Goal: Information Seeking & Learning: Learn about a topic

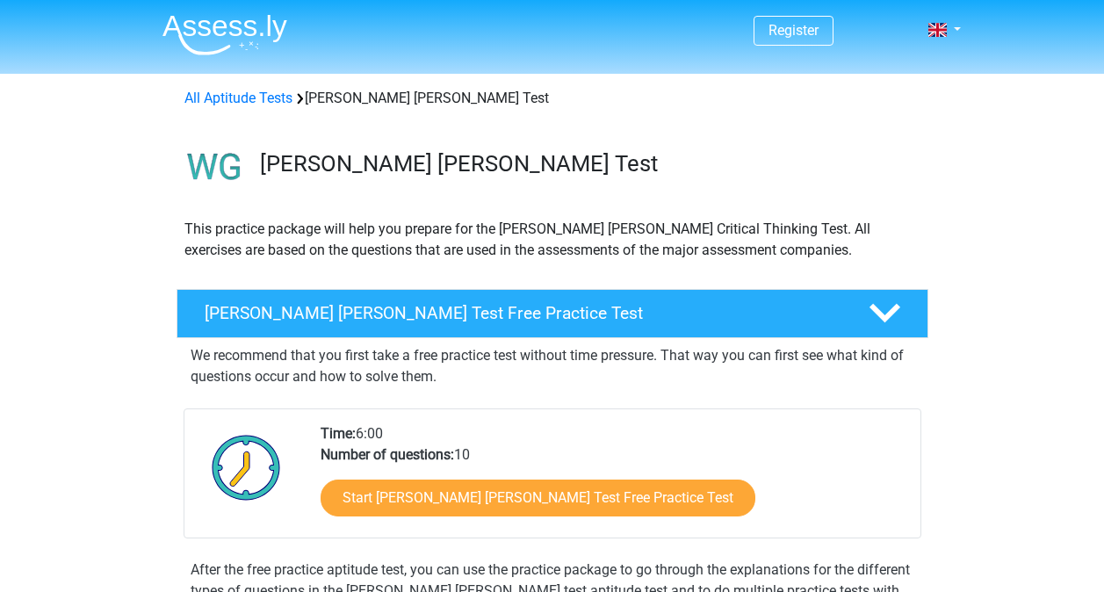
scroll to position [263, 0]
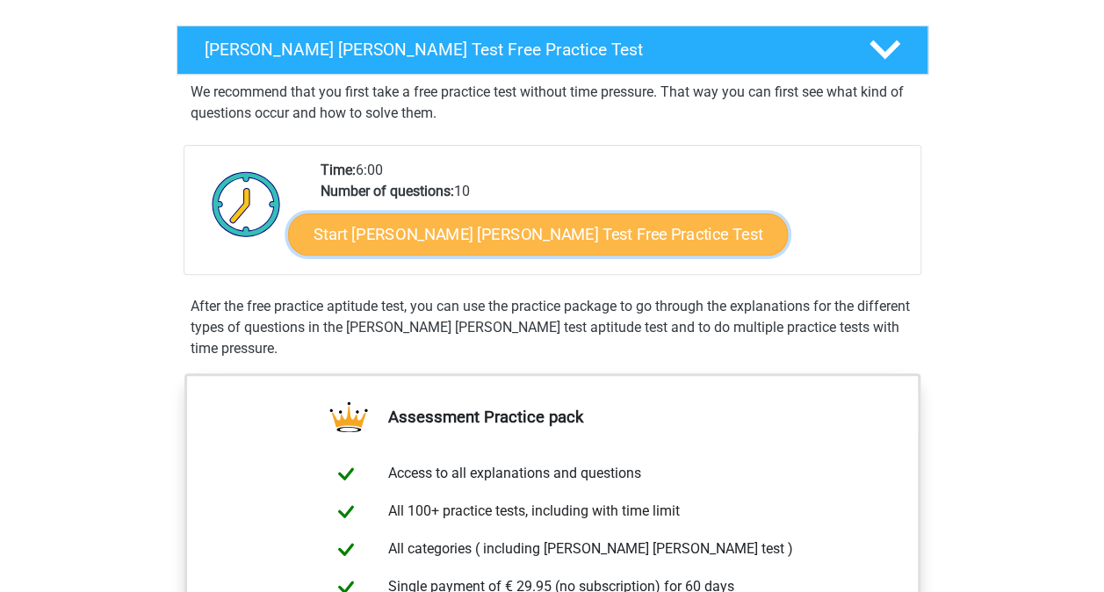
click at [513, 228] on link "Start Watson Glaser Test Free Practice Test" at bounding box center [538, 234] width 500 height 42
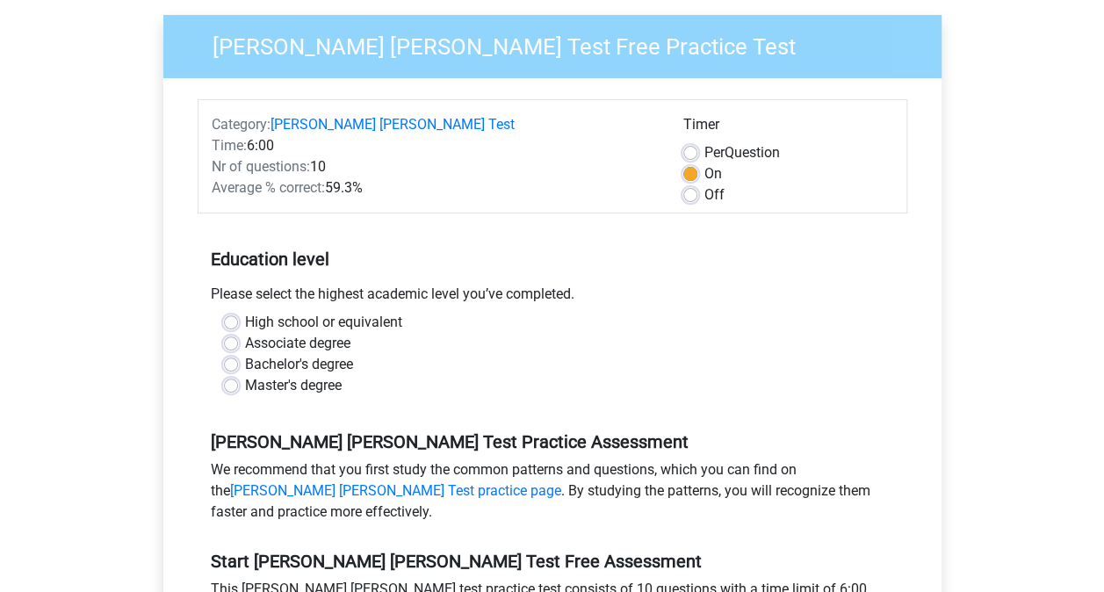
scroll to position [176, 0]
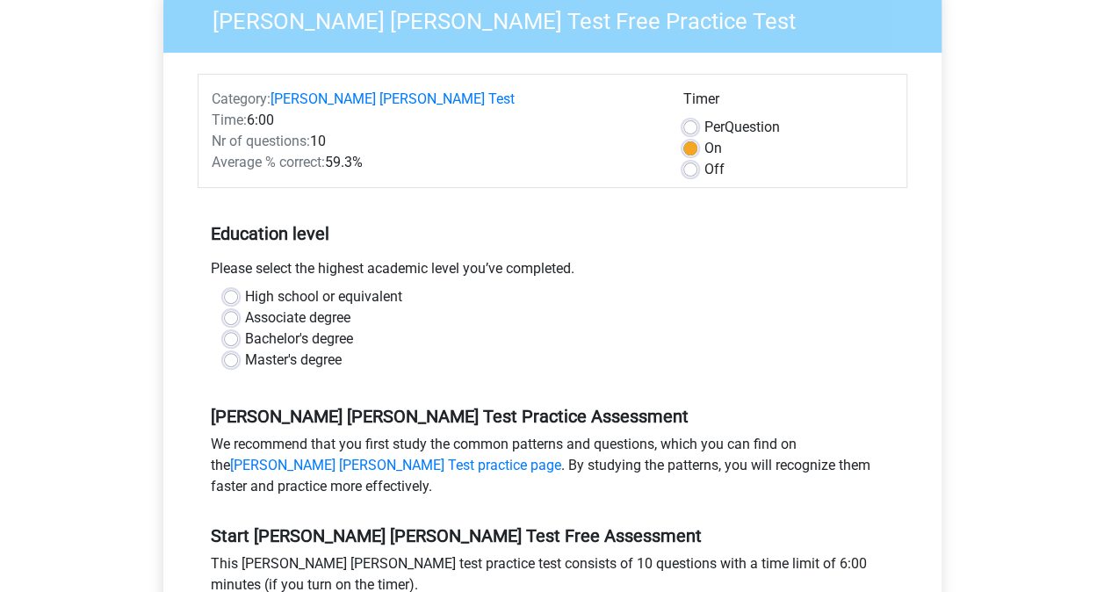
click at [330, 286] on label "High school or equivalent" at bounding box center [323, 296] width 157 height 21
click at [238, 286] on input "High school or equivalent" at bounding box center [231, 295] width 14 height 18
radio input "true"
click at [321, 350] on label "Master's degree" at bounding box center [293, 360] width 97 height 21
click at [238, 350] on input "Master's degree" at bounding box center [231, 359] width 14 height 18
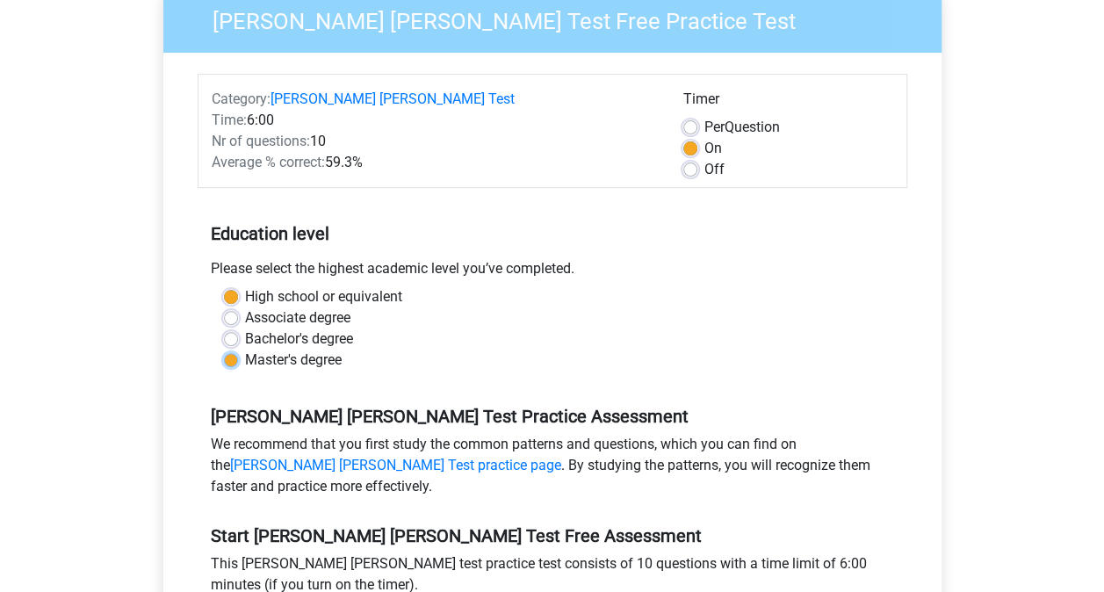
radio input "true"
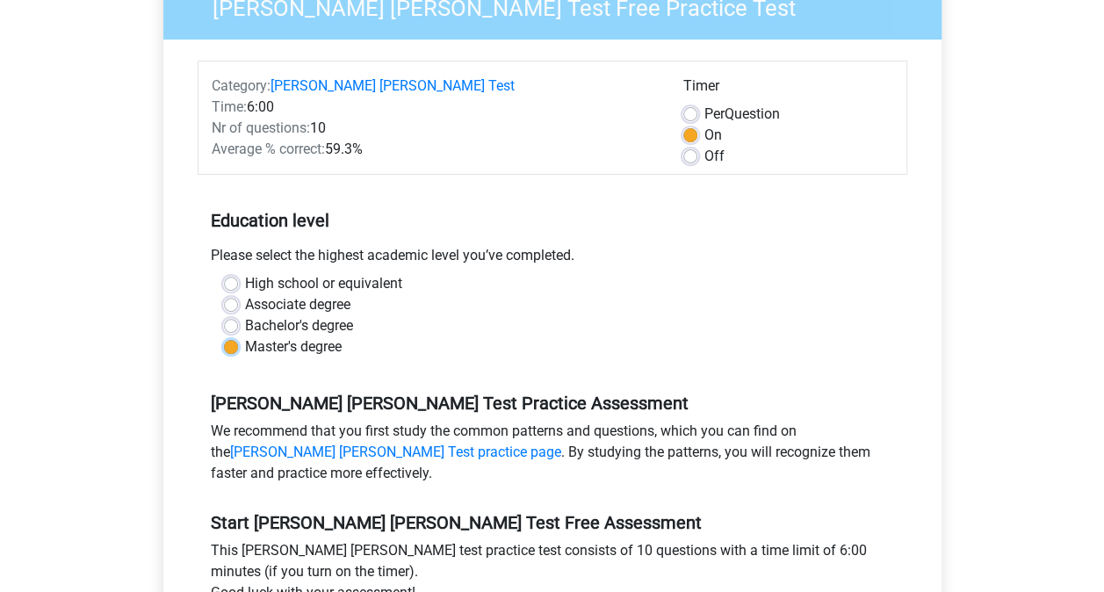
scroll to position [439, 0]
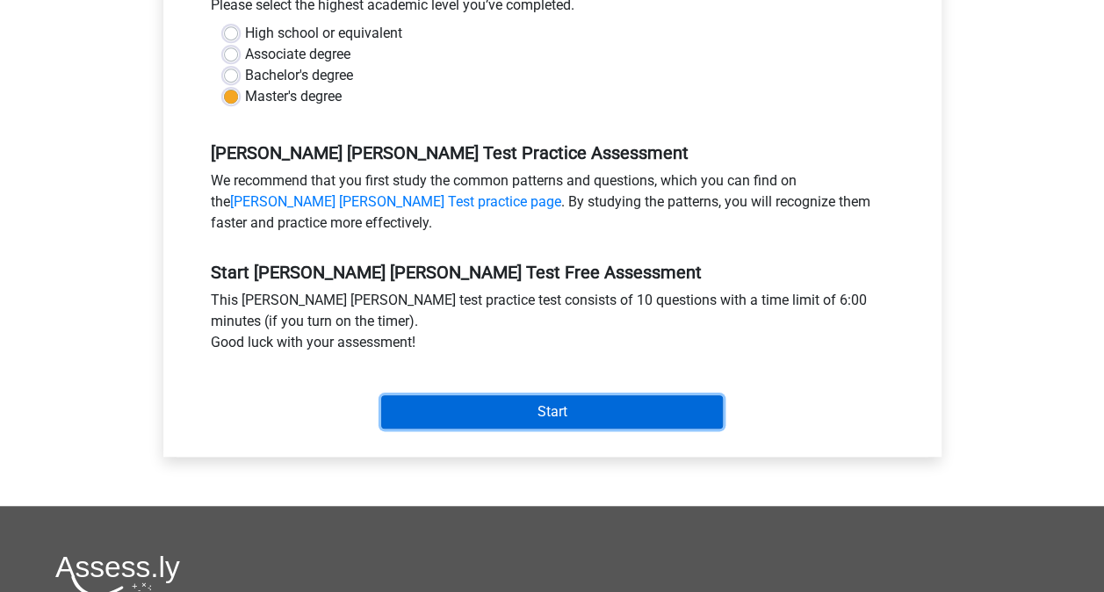
click at [506, 395] on input "Start" at bounding box center [552, 411] width 342 height 33
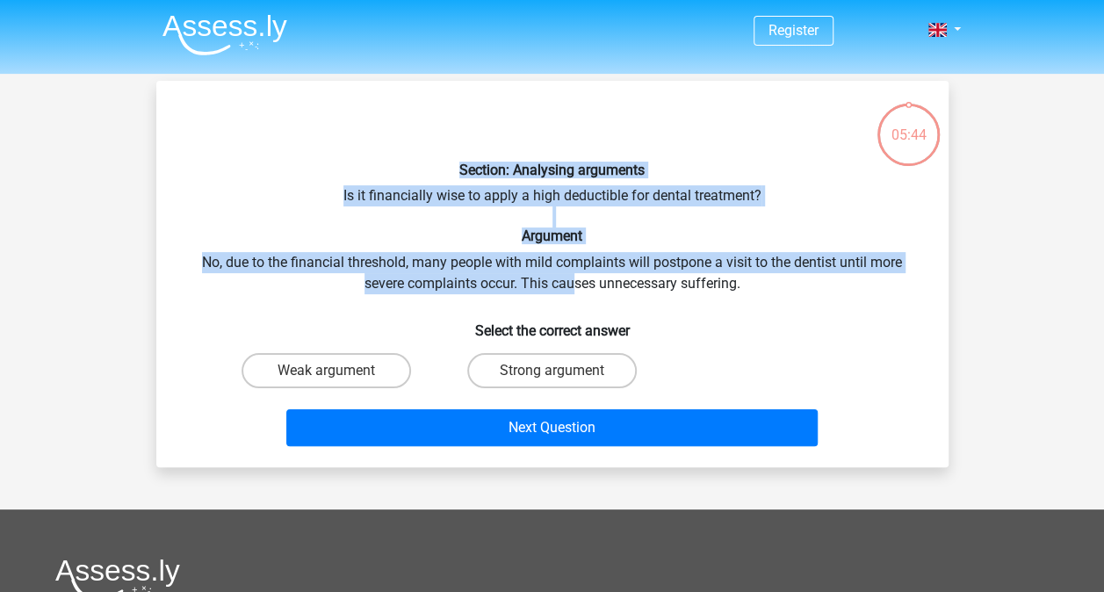
drag, startPoint x: 458, startPoint y: 169, endPoint x: 573, endPoint y: 277, distance: 157.8
click at [573, 277] on div "Section: Analysing arguments Is it financially wise to apply a high deductible …" at bounding box center [552, 274] width 778 height 358
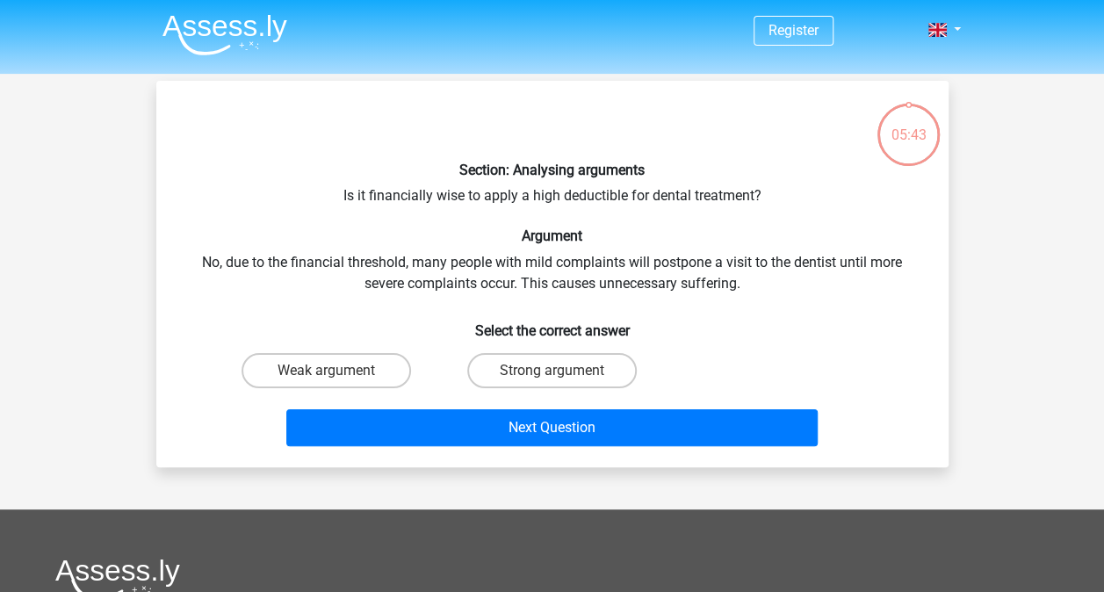
drag, startPoint x: 573, startPoint y: 277, endPoint x: 771, endPoint y: 311, distance: 200.5
click at [771, 311] on h6 "Select the correct answer" at bounding box center [552, 323] width 736 height 31
click at [345, 369] on label "Weak argument" at bounding box center [325, 370] width 169 height 35
click at [337, 371] on input "Weak argument" at bounding box center [331, 376] width 11 height 11
radio input "true"
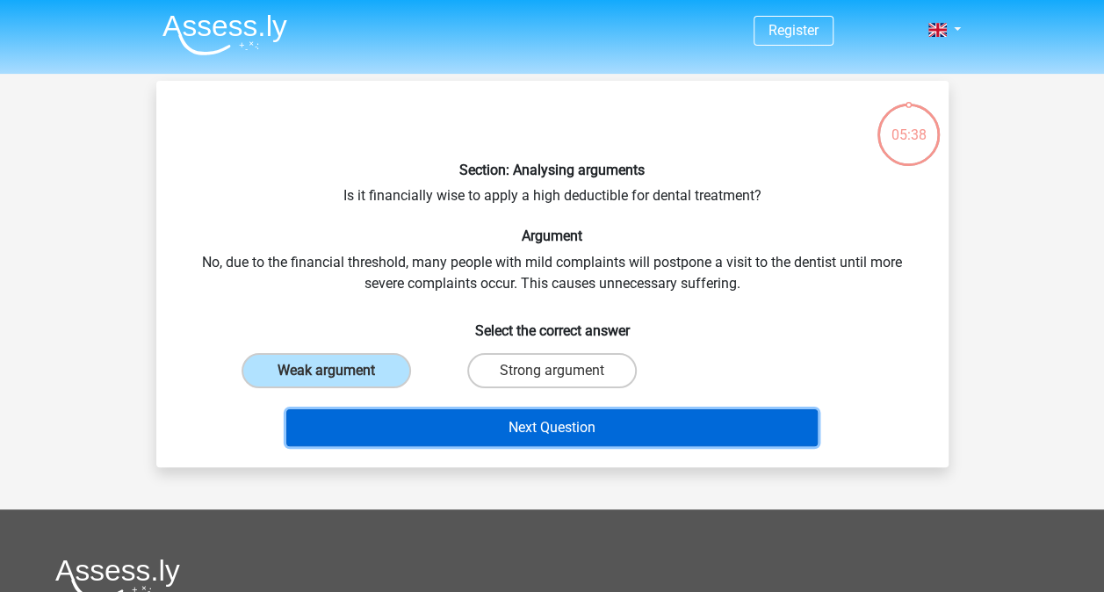
click at [461, 429] on button "Next Question" at bounding box center [551, 427] width 531 height 37
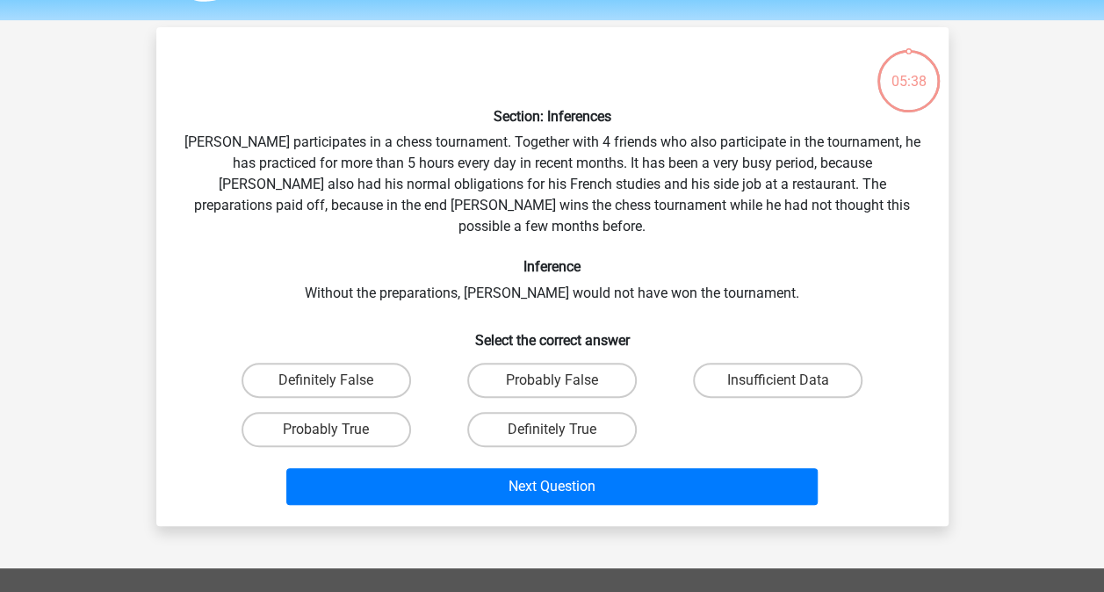
scroll to position [81, 0]
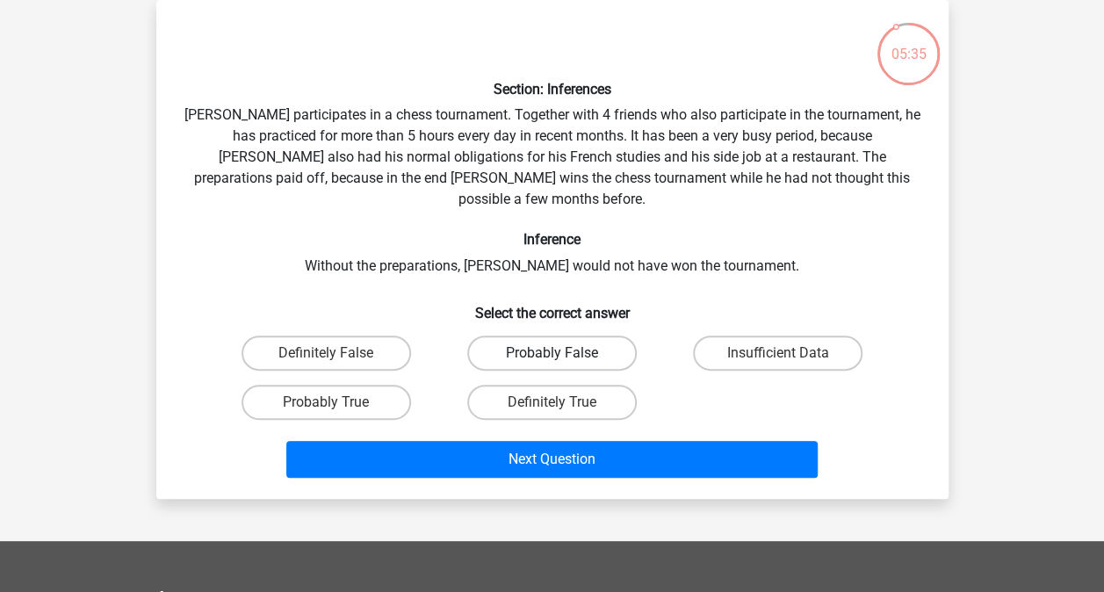
click at [566, 335] on label "Probably False" at bounding box center [551, 352] width 169 height 35
click at [563, 353] on input "Probably False" at bounding box center [556, 358] width 11 height 11
radio input "true"
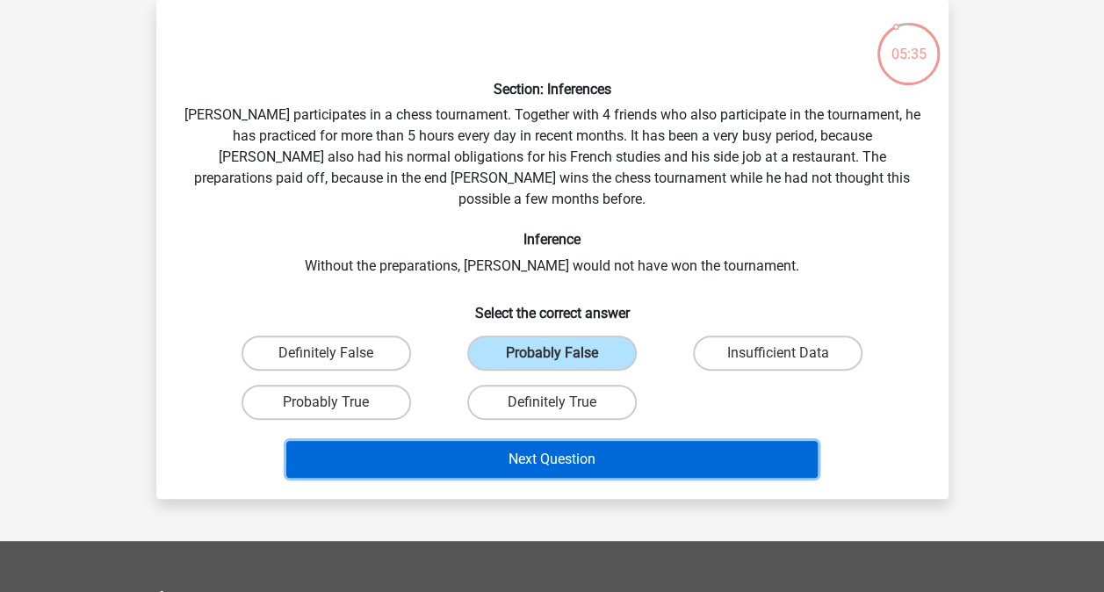
click at [587, 449] on button "Next Question" at bounding box center [551, 459] width 531 height 37
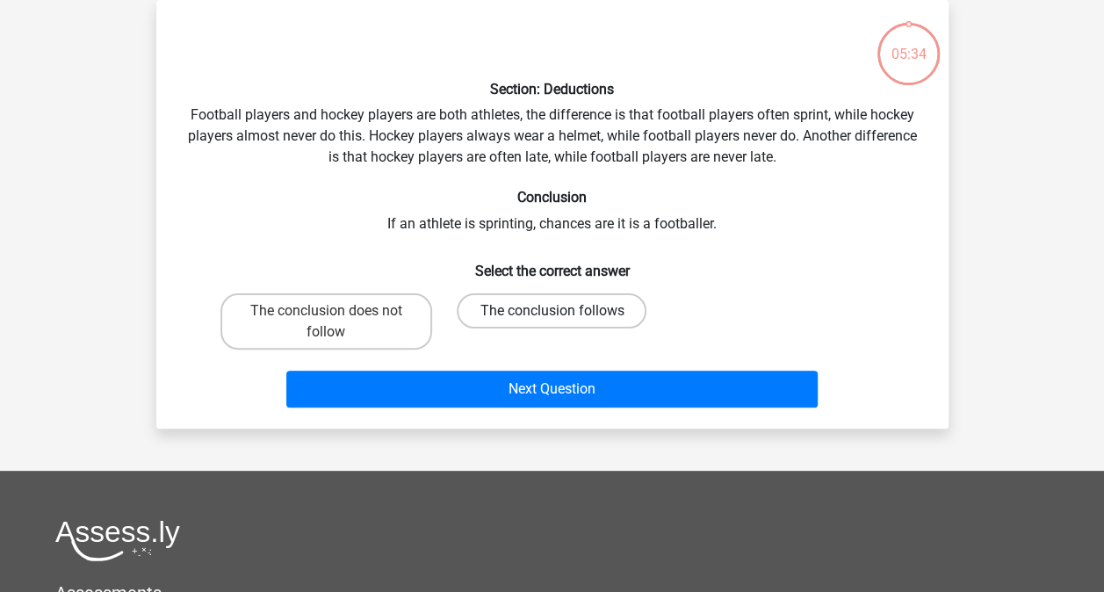
click at [545, 316] on label "The conclusion follows" at bounding box center [552, 310] width 190 height 35
click at [551, 316] on input "The conclusion follows" at bounding box center [556, 316] width 11 height 11
radio input "true"
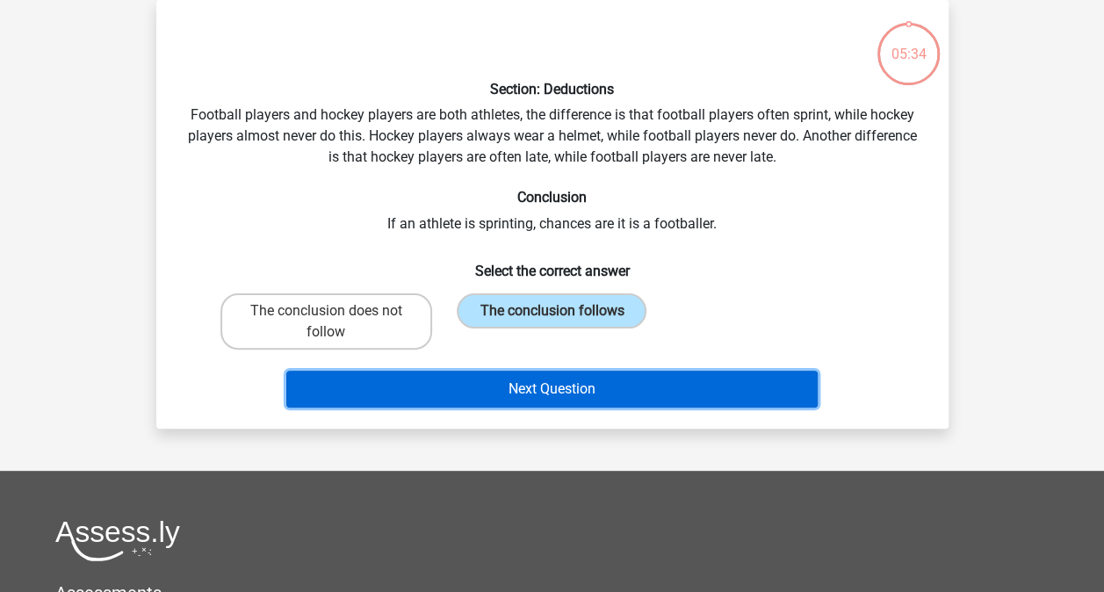
click at [564, 388] on button "Next Question" at bounding box center [551, 389] width 531 height 37
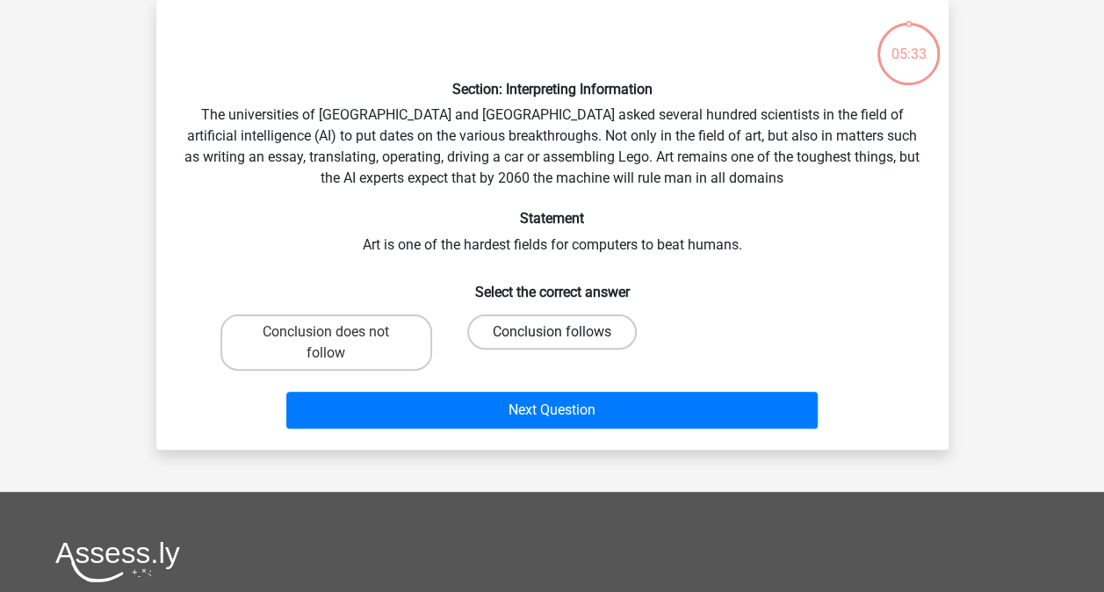
click at [567, 335] on label "Conclusion follows" at bounding box center [551, 331] width 169 height 35
click at [563, 335] on input "Conclusion follows" at bounding box center [556, 337] width 11 height 11
radio input "true"
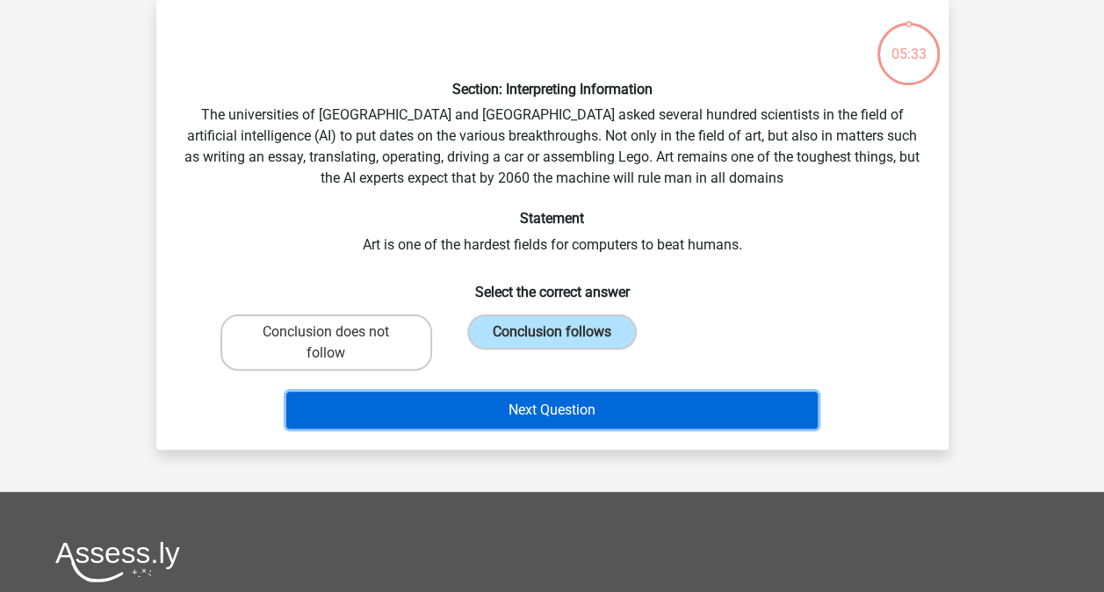
click at [584, 393] on button "Next Question" at bounding box center [551, 410] width 531 height 37
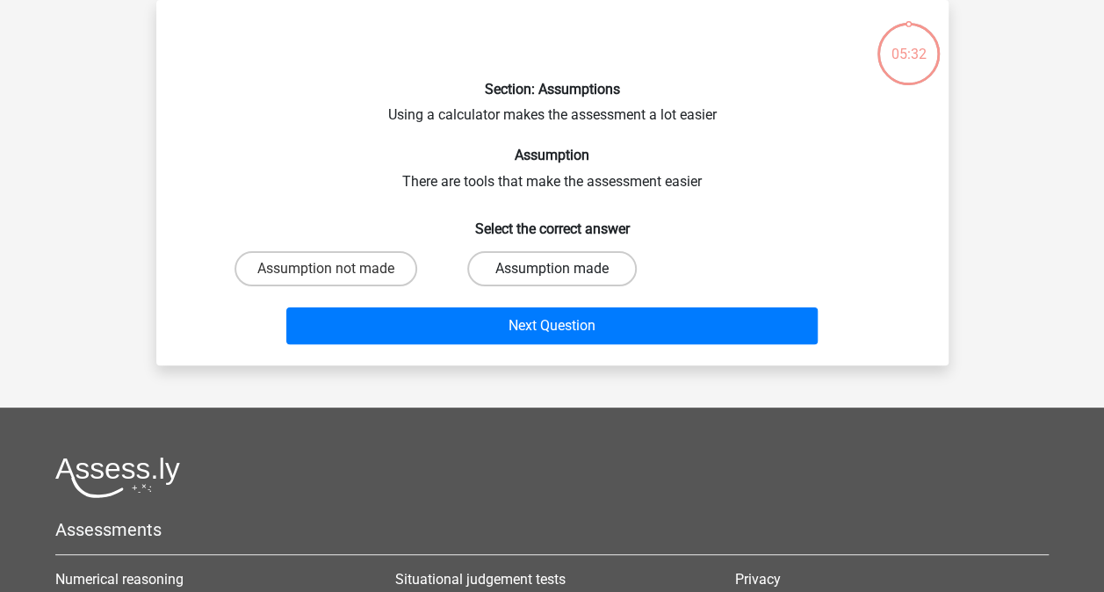
click at [566, 270] on label "Assumption made" at bounding box center [551, 268] width 169 height 35
click at [563, 270] on input "Assumption made" at bounding box center [556, 274] width 11 height 11
radio input "true"
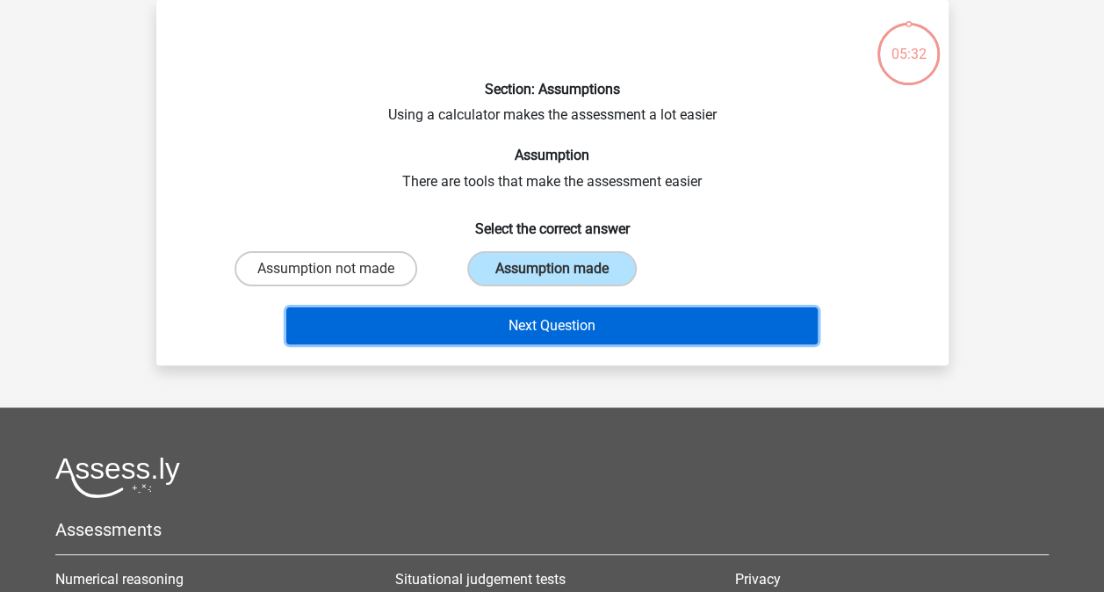
click at [585, 320] on button "Next Question" at bounding box center [551, 325] width 531 height 37
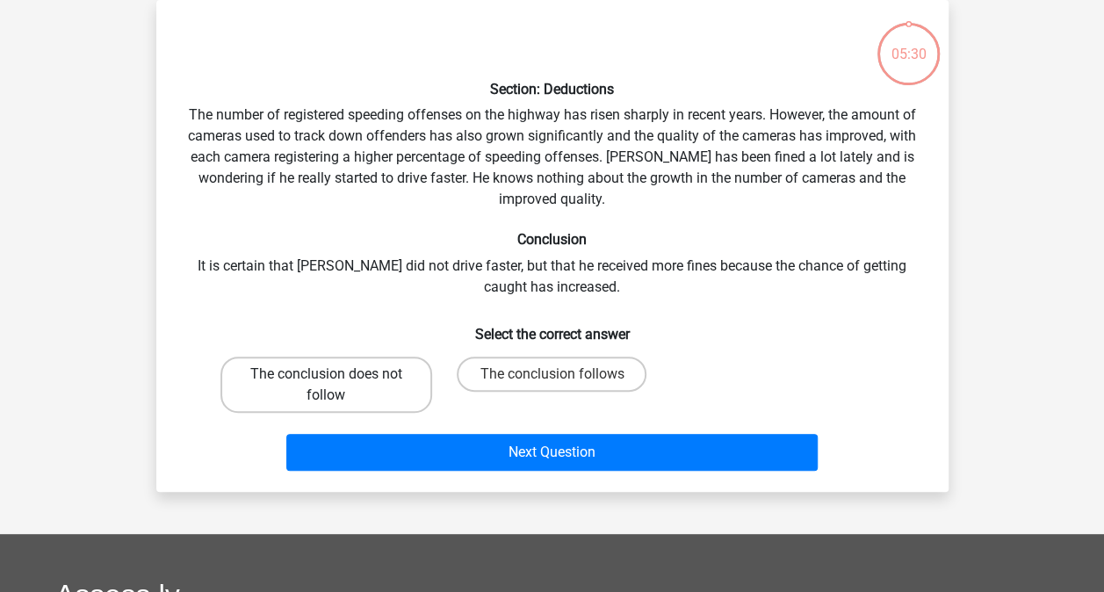
click at [311, 369] on label "The conclusion does not follow" at bounding box center [326, 385] width 212 height 56
click at [326, 374] on input "The conclusion does not follow" at bounding box center [331, 379] width 11 height 11
radio input "true"
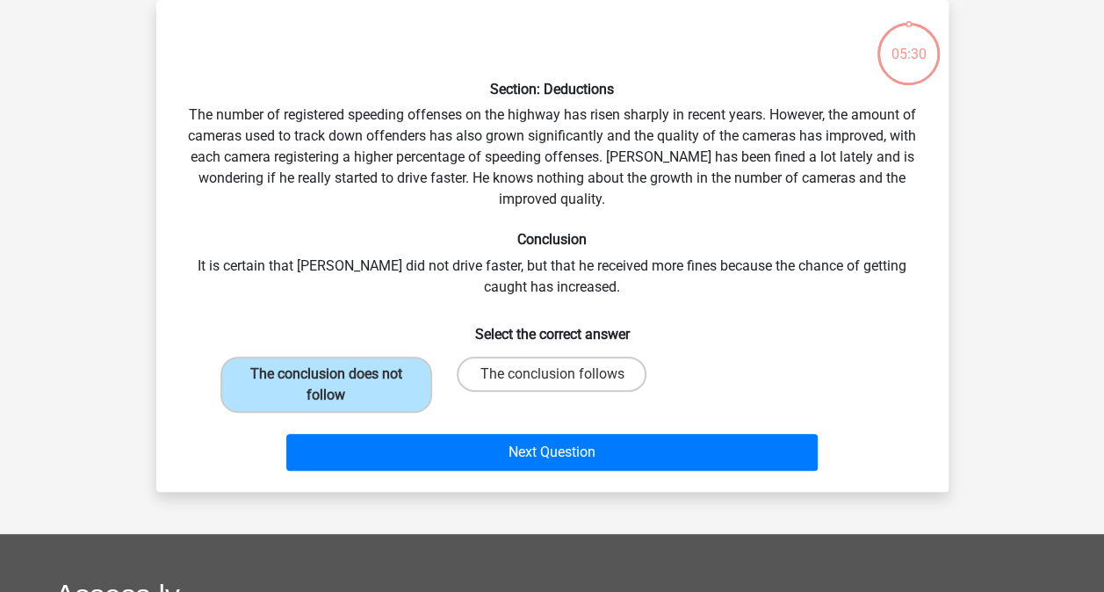
click at [369, 425] on div "Section: Deductions The number of registered speeding offenses on the highway h…" at bounding box center [552, 246] width 778 height 464
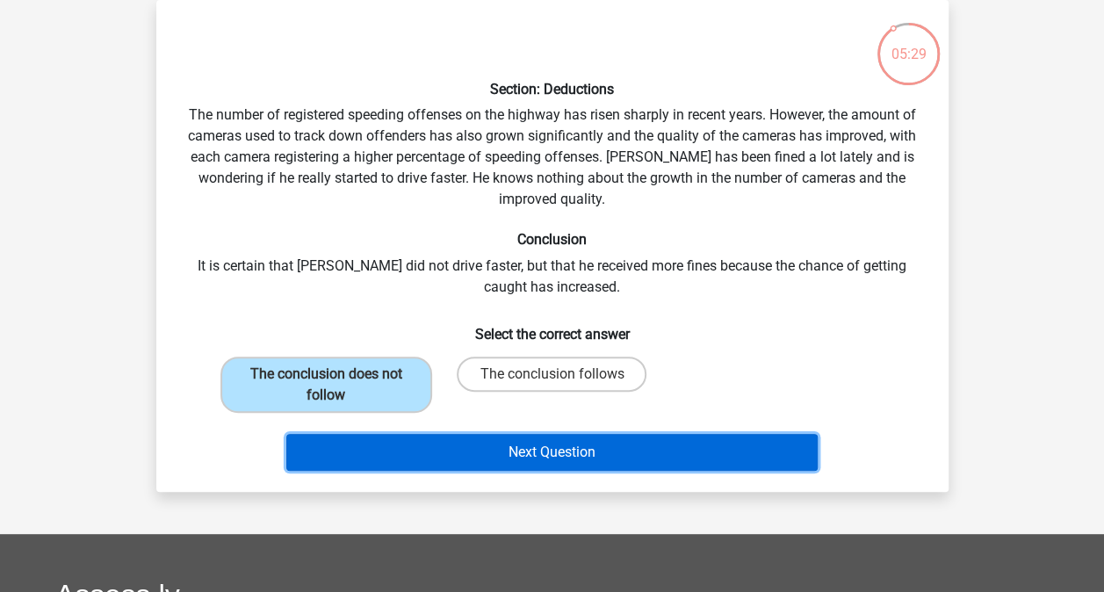
drag, startPoint x: 393, startPoint y: 446, endPoint x: 490, endPoint y: 415, distance: 101.4
click at [393, 447] on button "Next Question" at bounding box center [551, 452] width 531 height 37
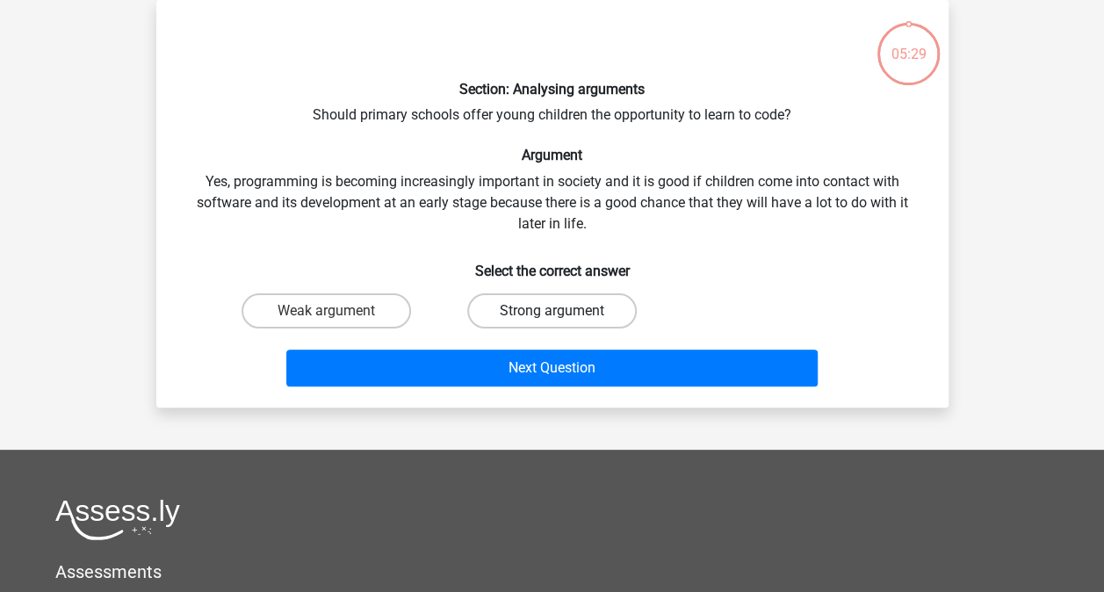
drag, startPoint x: 550, startPoint y: 289, endPoint x: 554, endPoint y: 304, distance: 15.6
click at [550, 290] on div "Strong argument" at bounding box center [552, 310] width 226 height 49
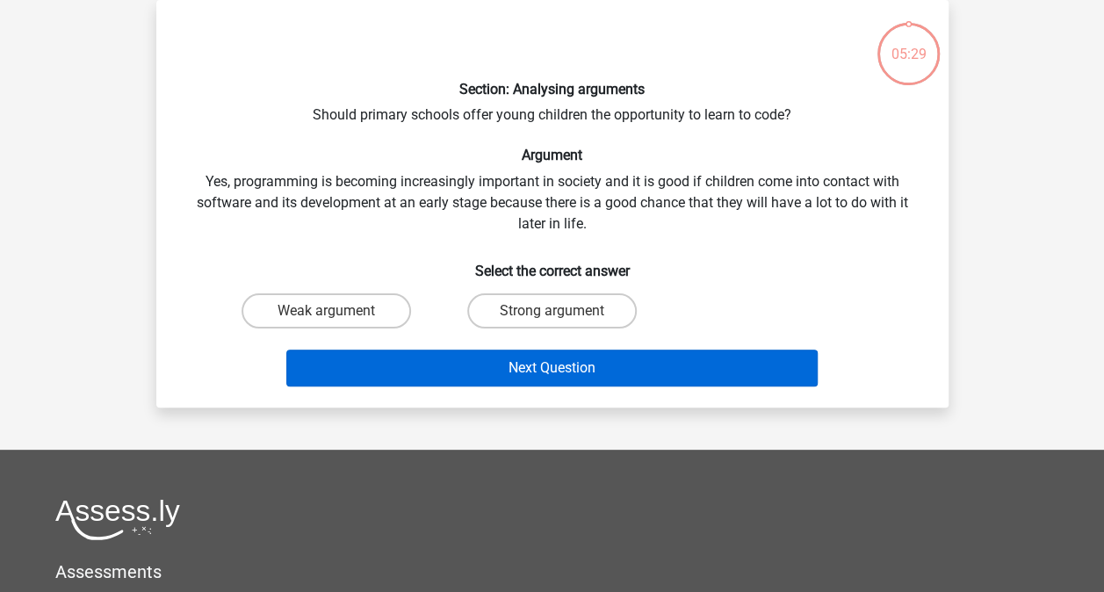
drag, startPoint x: 558, startPoint y: 325, endPoint x: 571, endPoint y: 357, distance: 35.1
click at [571, 358] on div "Section: Analysing arguments Should primary schools offer young children the op…" at bounding box center [552, 203] width 778 height 379
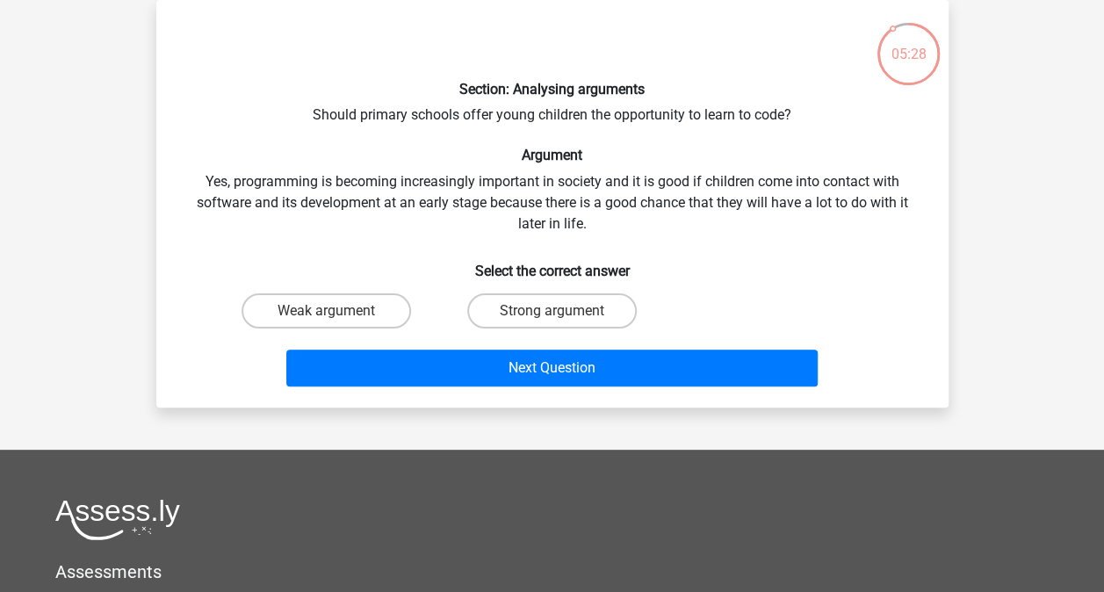
drag, startPoint x: 553, startPoint y: 315, endPoint x: 559, endPoint y: 339, distance: 24.5
click at [558, 328] on div "Strong argument" at bounding box center [552, 310] width 226 height 49
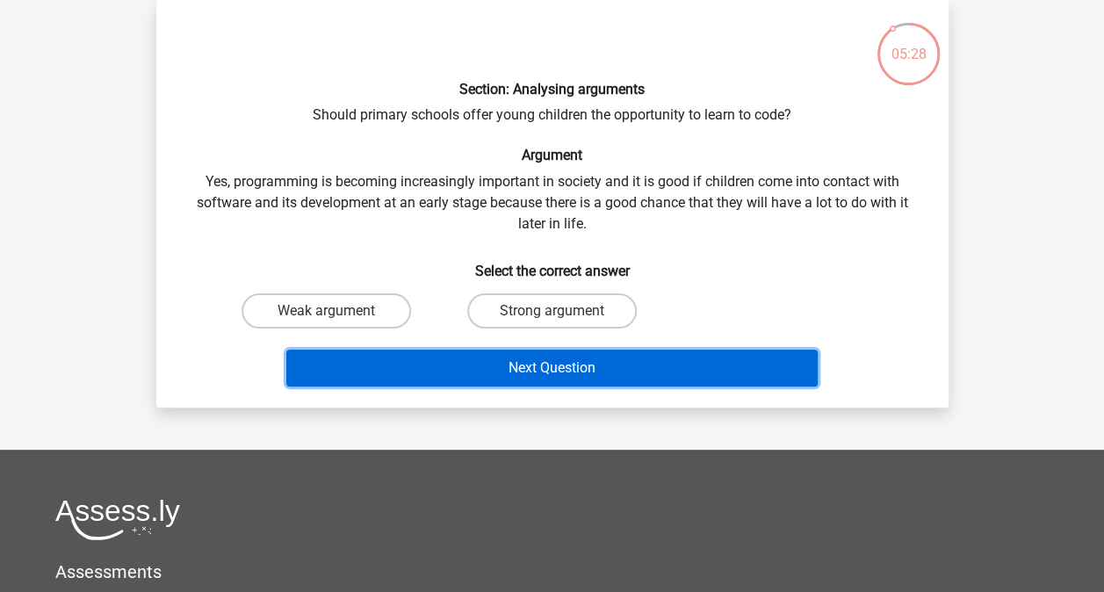
click at [559, 364] on button "Next Question" at bounding box center [551, 368] width 531 height 37
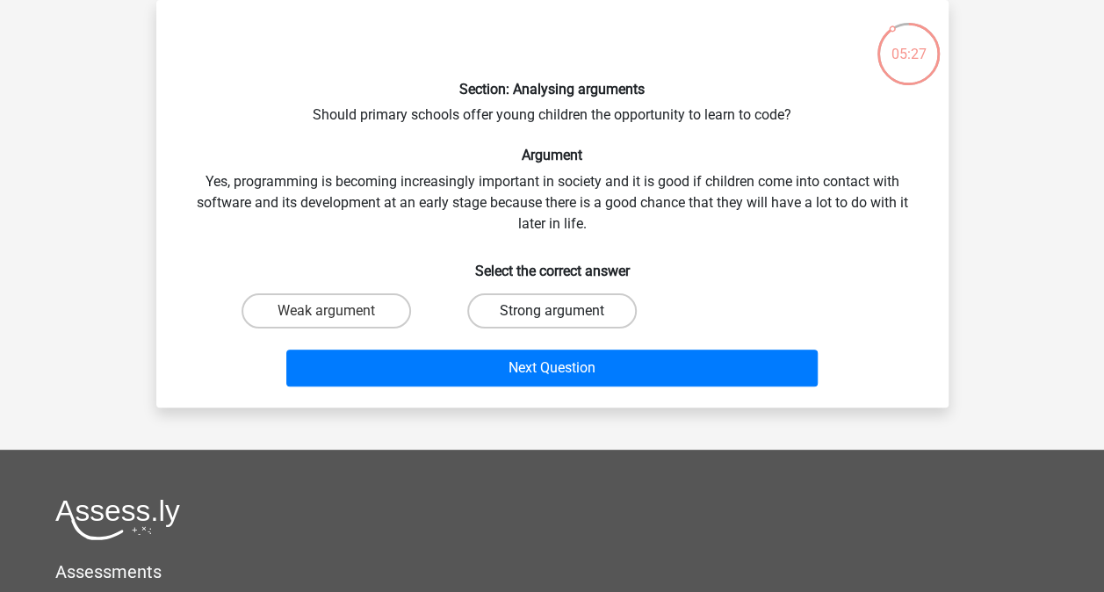
click at [528, 308] on label "Strong argument" at bounding box center [551, 310] width 169 height 35
click at [551, 311] on input "Strong argument" at bounding box center [556, 316] width 11 height 11
radio input "true"
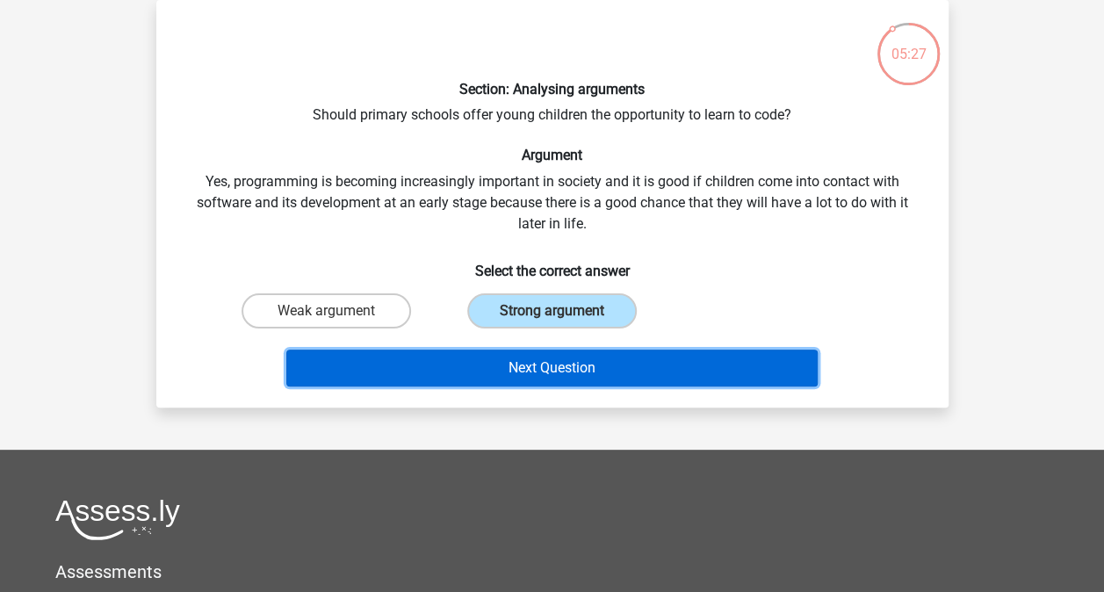
click at [529, 365] on button "Next Question" at bounding box center [551, 368] width 531 height 37
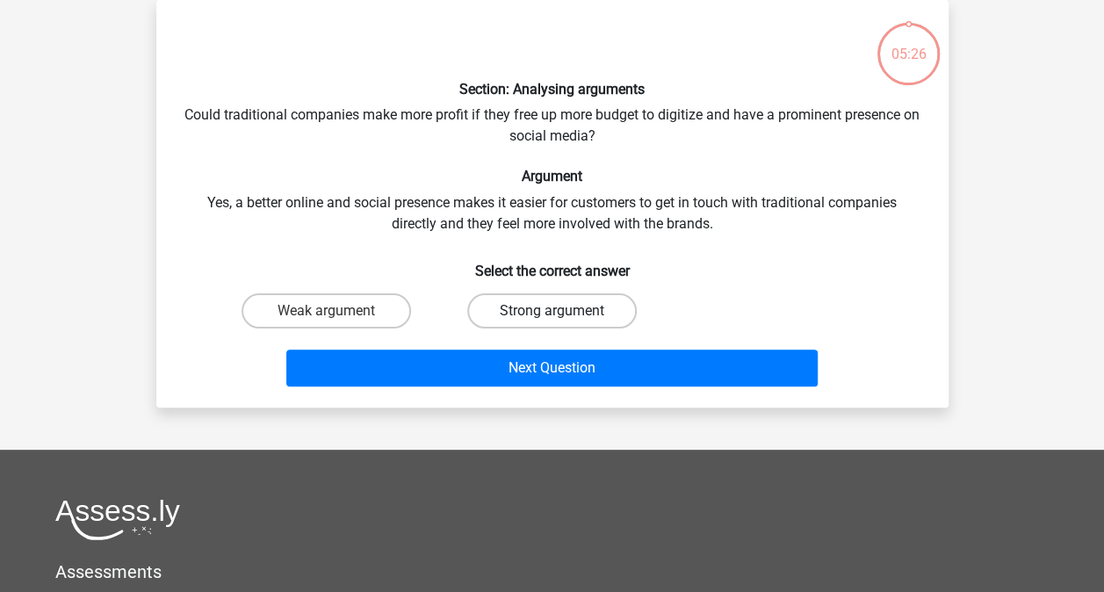
click at [523, 319] on label "Strong argument" at bounding box center [551, 310] width 169 height 35
click at [551, 319] on input "Strong argument" at bounding box center [556, 316] width 11 height 11
radio input "true"
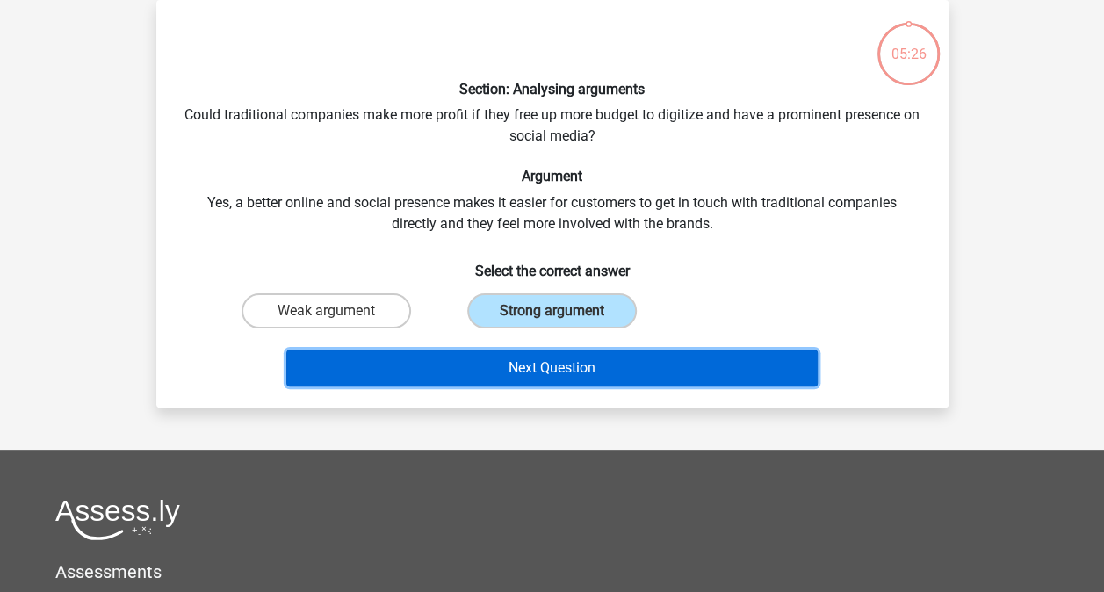
click at [535, 359] on button "Next Question" at bounding box center [551, 368] width 531 height 37
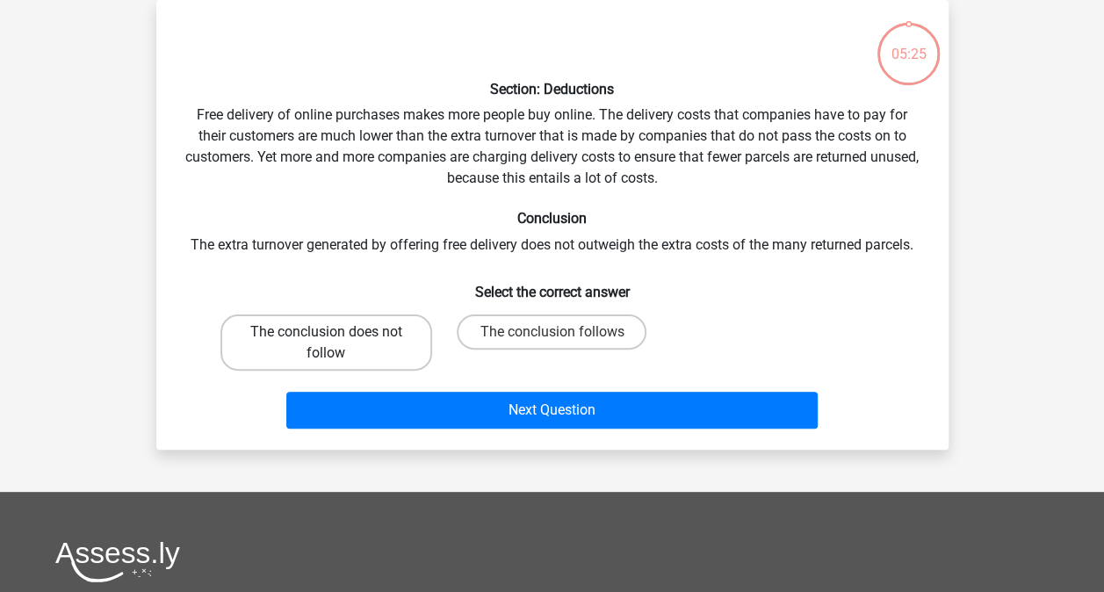
drag, startPoint x: 386, startPoint y: 314, endPoint x: 385, endPoint y: 328, distance: 13.3
click at [386, 316] on label "The conclusion does not follow" at bounding box center [326, 342] width 212 height 56
click at [337, 332] on input "The conclusion does not follow" at bounding box center [331, 337] width 11 height 11
radio input "true"
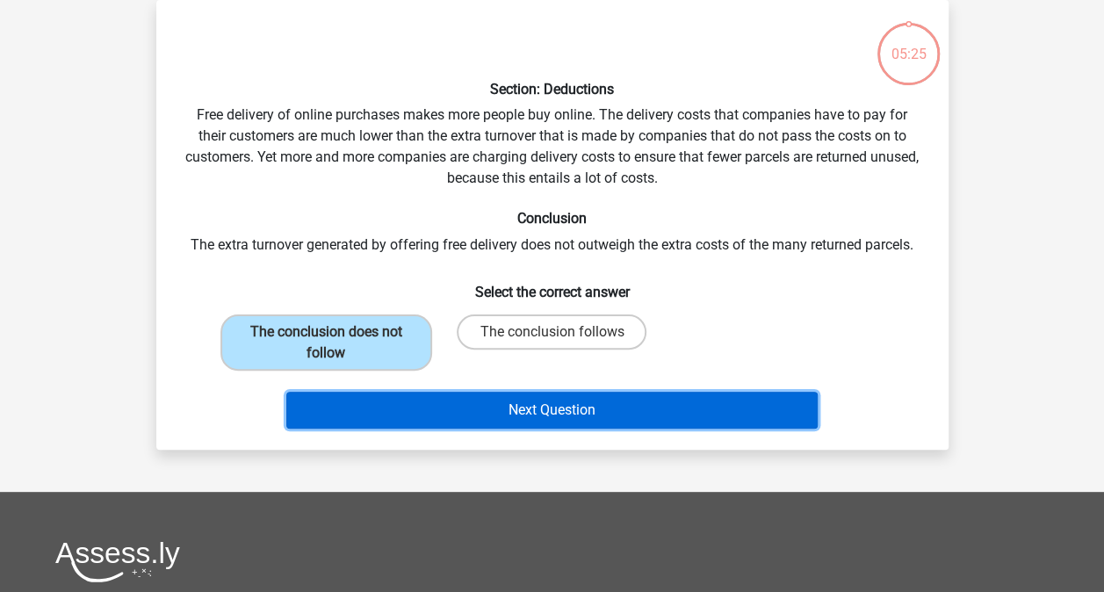
click at [455, 401] on button "Next Question" at bounding box center [551, 410] width 531 height 37
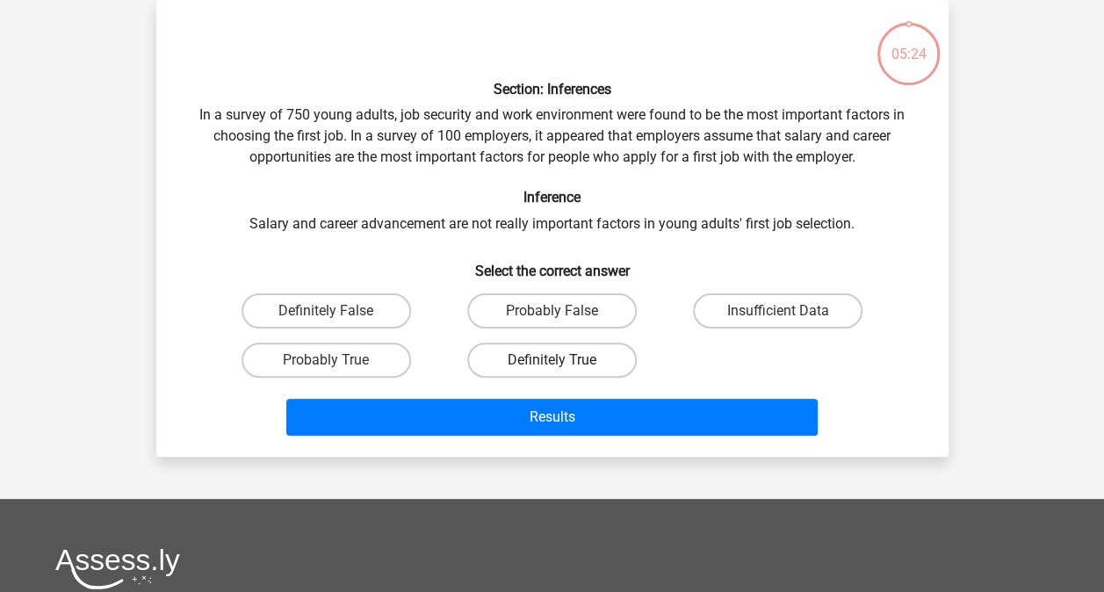
drag, startPoint x: 503, startPoint y: 312, endPoint x: 510, endPoint y: 369, distance: 57.5
click at [509, 350] on div "Definitely False Probably False Insufficient Data Probably True Definitely True" at bounding box center [552, 335] width 678 height 98
click at [504, 371] on label "Definitely True" at bounding box center [551, 359] width 169 height 35
click at [551, 371] on input "Definitely True" at bounding box center [556, 365] width 11 height 11
radio input "true"
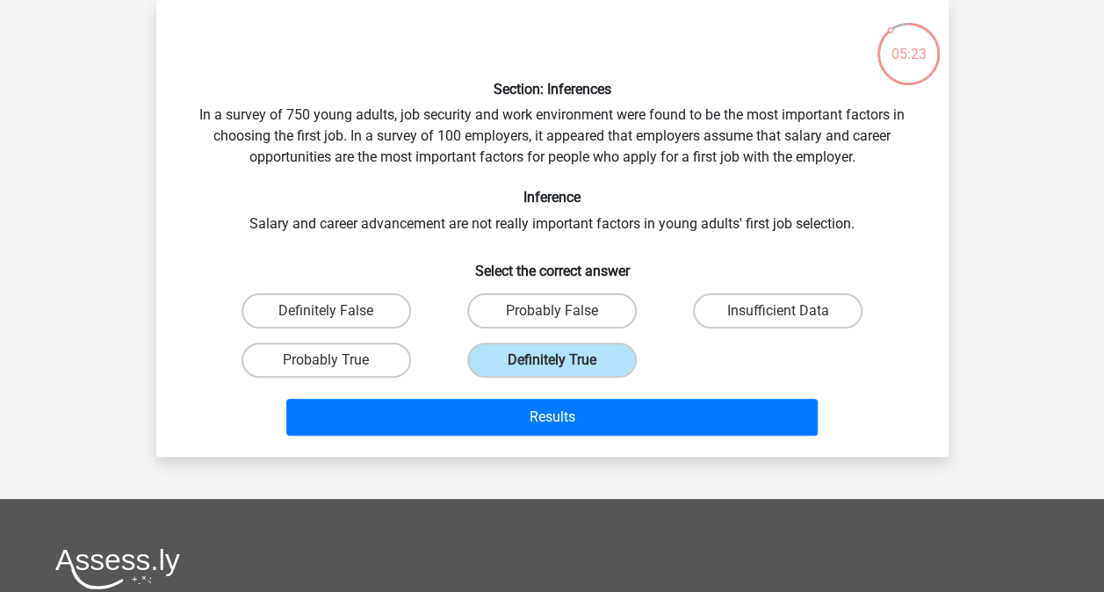
click at [518, 396] on div "Results" at bounding box center [552, 414] width 736 height 58
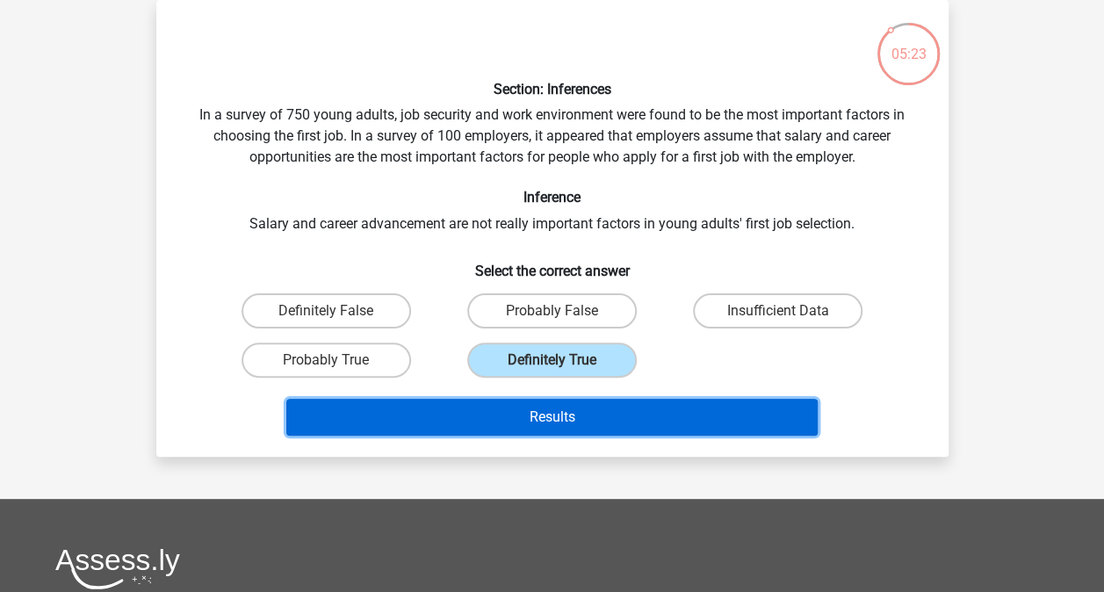
click at [520, 420] on button "Results" at bounding box center [551, 417] width 531 height 37
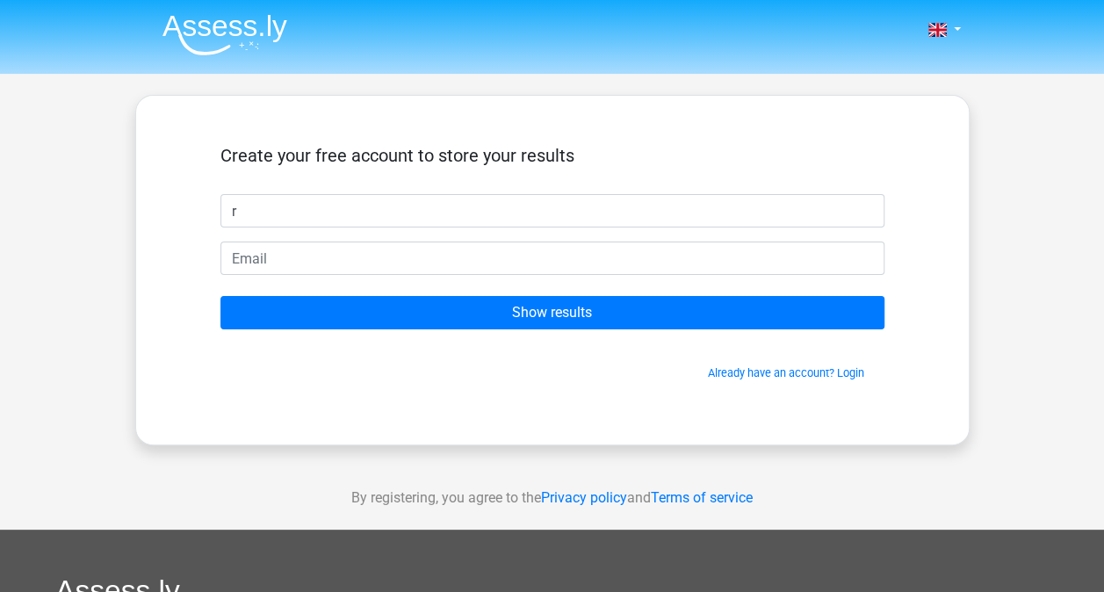
type input "r"
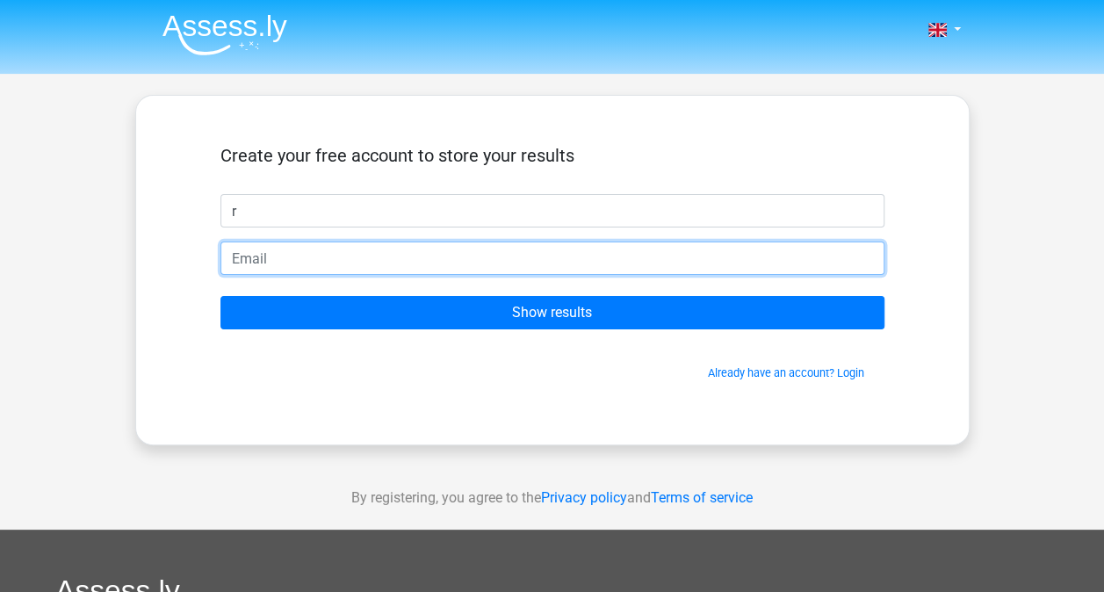
click at [445, 256] on input "email" at bounding box center [552, 257] width 664 height 33
type input "[EMAIL_ADDRESS][DOMAIN_NAME]"
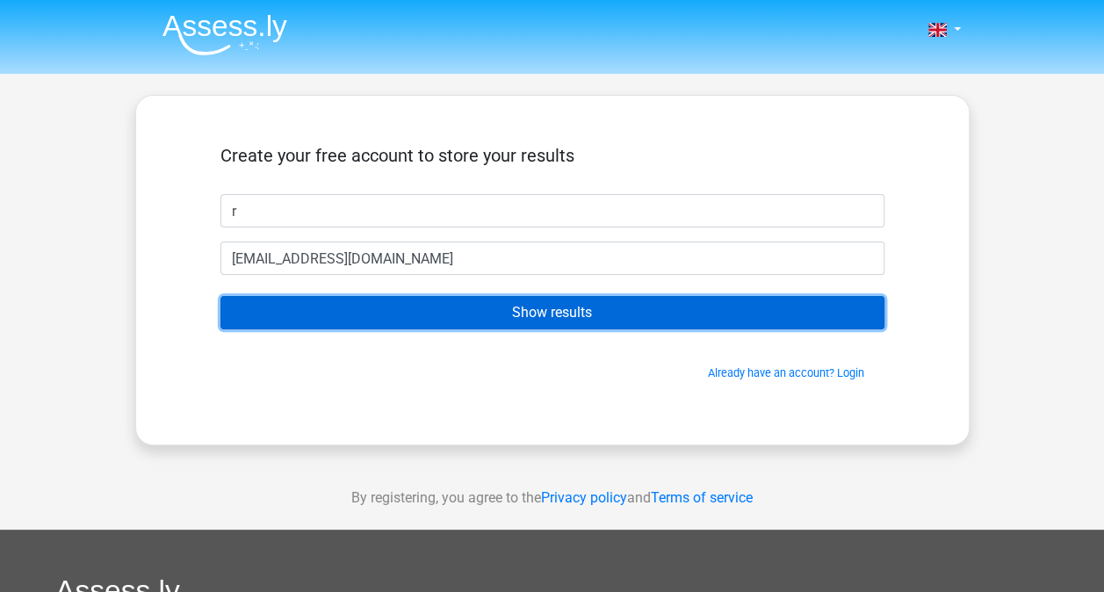
click at [472, 318] on input "Show results" at bounding box center [552, 312] width 664 height 33
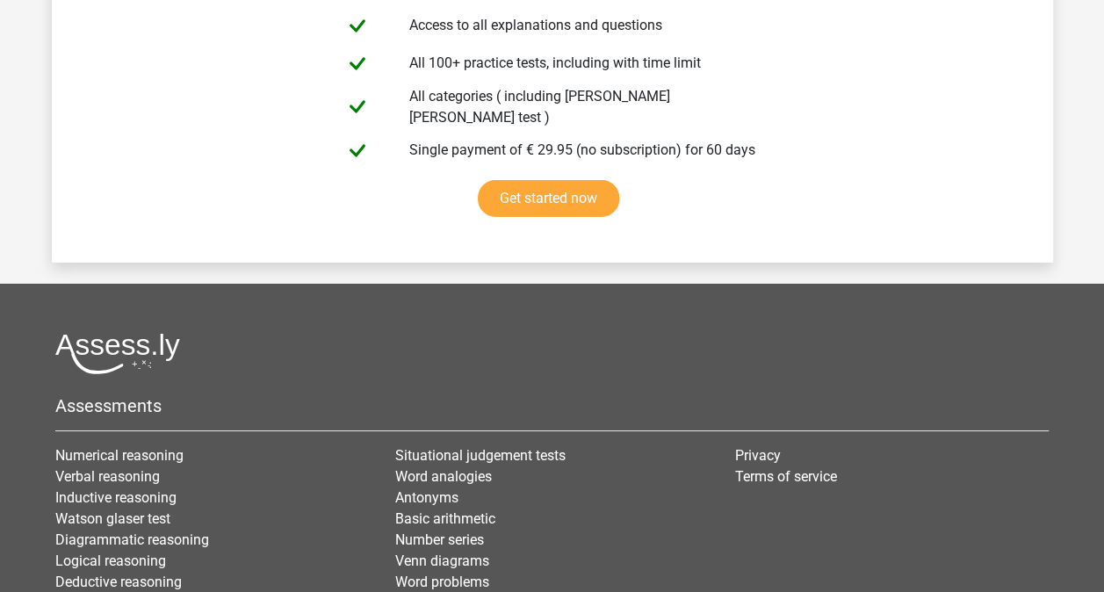
scroll to position [3154, 0]
